Goal: Task Accomplishment & Management: Manage account settings

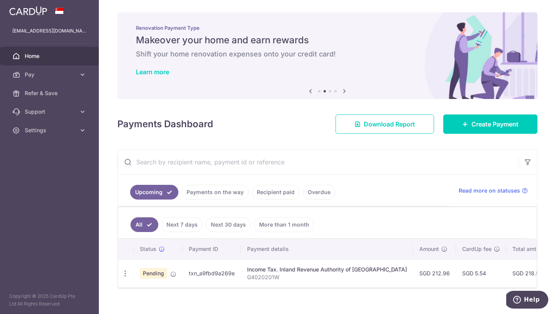
scroll to position [15, 0]
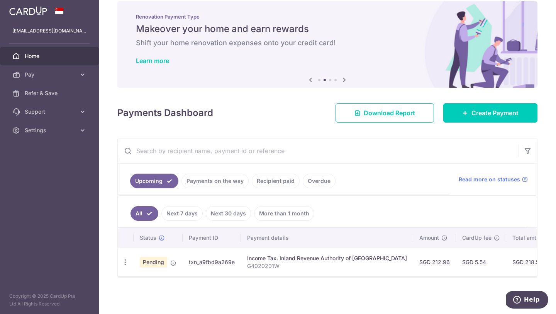
click at [239, 1] on div "Renovation Payment Type Makeover your home and earn rewards Shift your home ren…" at bounding box center [327, 39] width 420 height 77
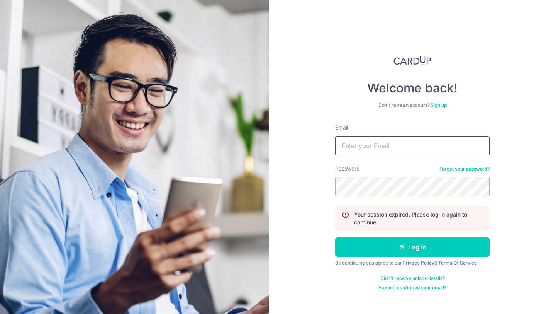
click at [387, 139] on input "Email" at bounding box center [412, 145] width 154 height 19
type input "[EMAIL_ADDRESS][DOMAIN_NAME]"
click at [335, 237] on button "Log in" at bounding box center [412, 246] width 154 height 19
click at [375, 149] on input "Email" at bounding box center [412, 145] width 154 height 19
type input "[EMAIL_ADDRESS][DOMAIN_NAME]"
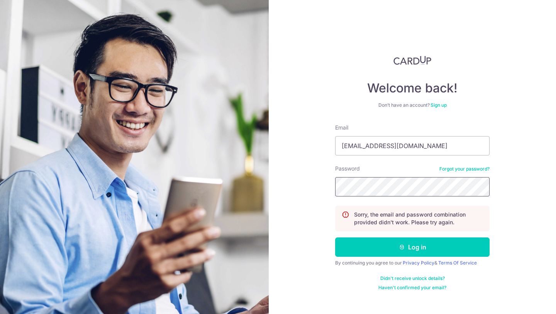
click at [335, 237] on button "Log in" at bounding box center [412, 246] width 154 height 19
click at [400, 147] on input "Email" at bounding box center [412, 145] width 154 height 19
type input "[EMAIL_ADDRESS][DOMAIN_NAME]"
click at [335, 237] on button "Log in" at bounding box center [412, 246] width 154 height 19
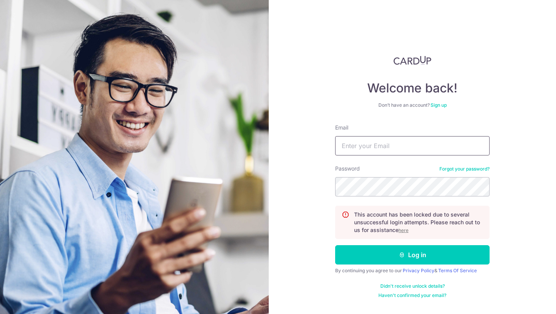
click at [400, 136] on input "Email" at bounding box center [412, 145] width 154 height 19
type input "[EMAIL_ADDRESS][DOMAIN_NAME]"
click at [335, 245] on button "Log in" at bounding box center [412, 254] width 154 height 19
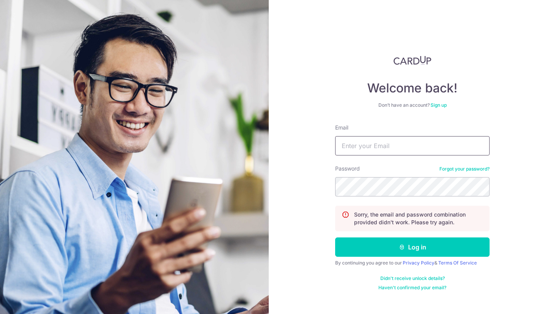
click at [387, 140] on input "Email" at bounding box center [412, 145] width 154 height 19
type input "[EMAIL_ADDRESS][DOMAIN_NAME]"
click at [335, 237] on button "Log in" at bounding box center [412, 246] width 154 height 19
click at [383, 138] on input "Email" at bounding box center [412, 145] width 154 height 19
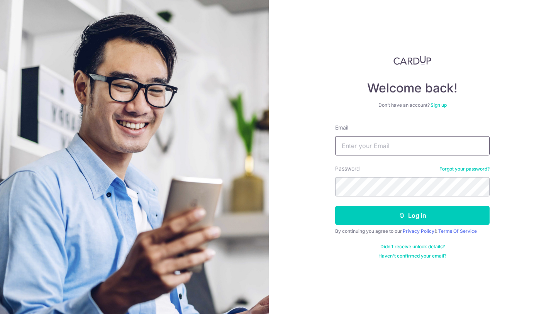
click at [373, 145] on input "Email" at bounding box center [412, 145] width 154 height 19
type input "[EMAIL_ADDRESS][DOMAIN_NAME]"
click at [335, 205] on button "Log in" at bounding box center [412, 214] width 154 height 19
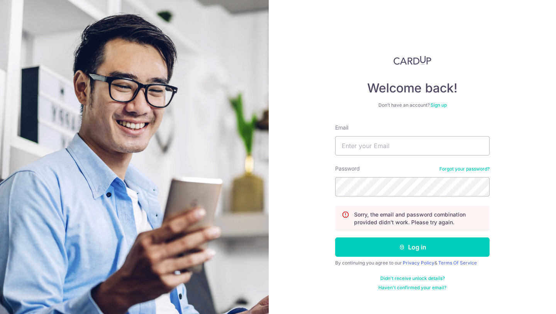
click at [416, 277] on link "Didn't receive unlock details?" at bounding box center [412, 278] width 64 height 6
